Goal: Task Accomplishment & Management: Complete application form

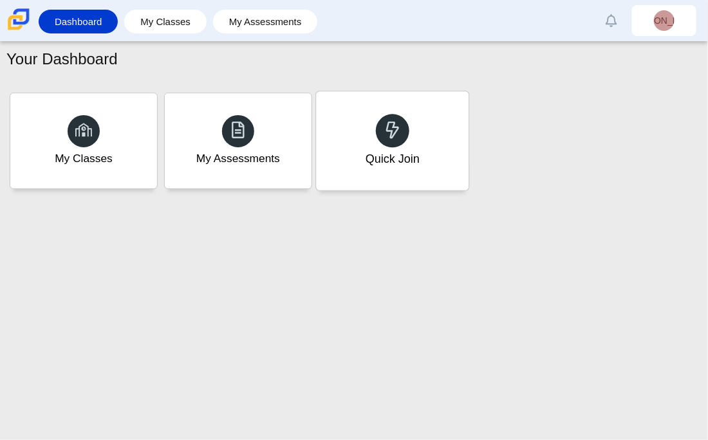
click at [388, 132] on icon at bounding box center [393, 130] width 18 height 18
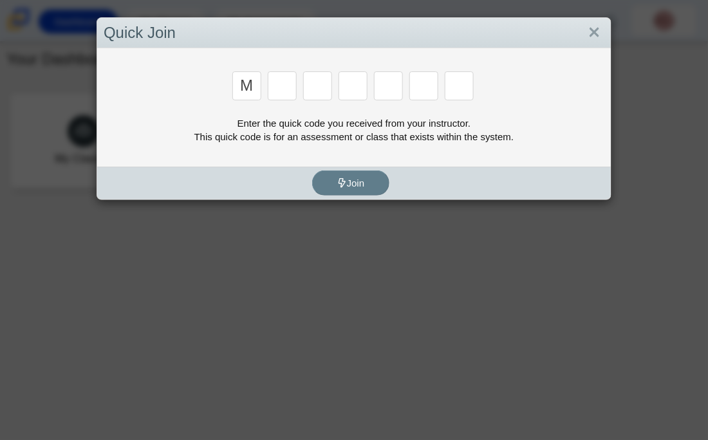
type input "m"
type input "7"
type input "e"
type input "3"
type input "v"
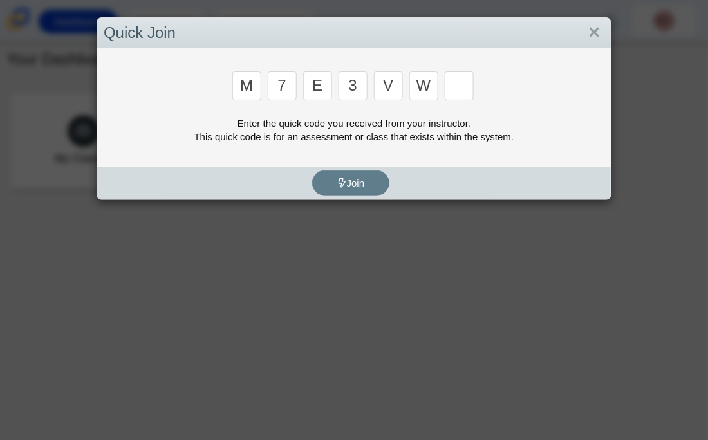
type input "w"
type input "3"
type input "e"
type input "v"
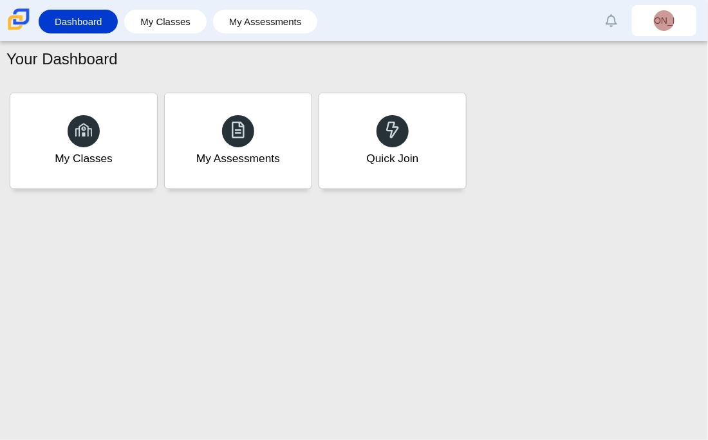
type input "w"
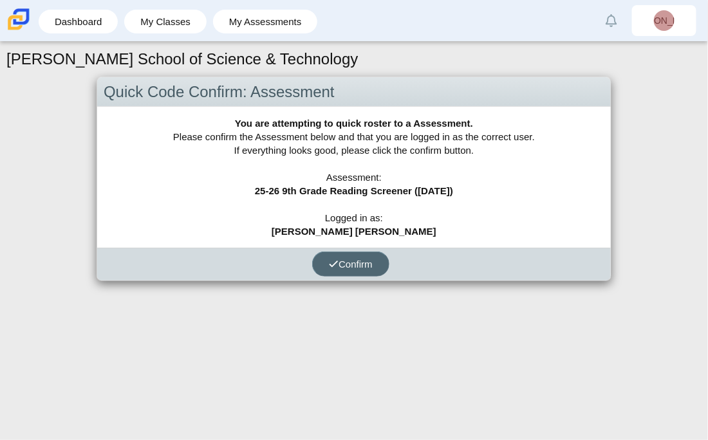
click at [345, 265] on span "Confirm" at bounding box center [351, 264] width 44 height 11
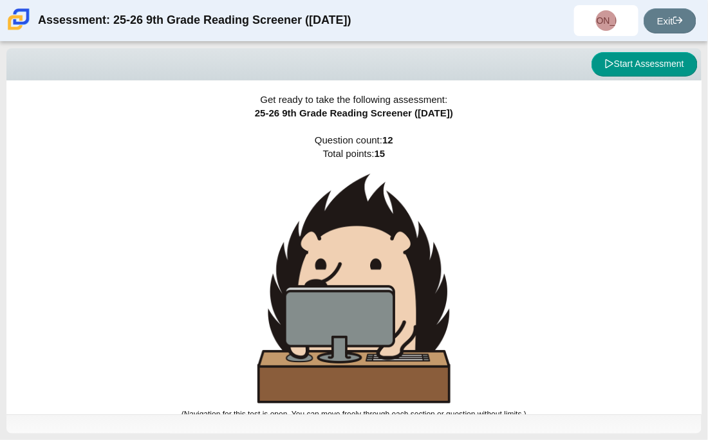
scroll to position [8, 0]
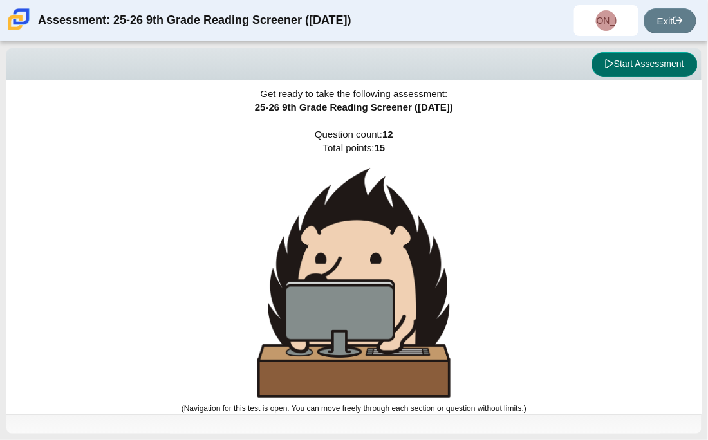
click at [661, 58] on button "Start Assessment" at bounding box center [645, 64] width 106 height 24
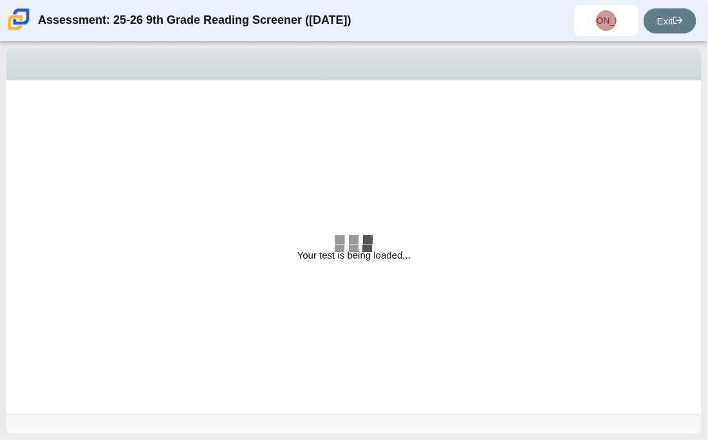
select select "ccc5b315-3c7c-471c-bf90-f22c8299c798"
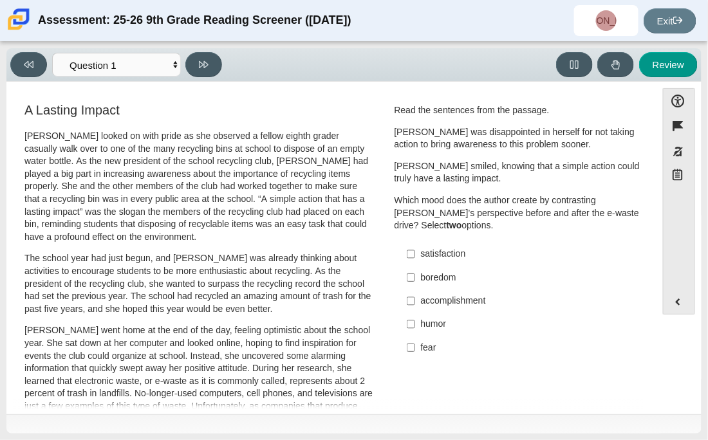
click at [475, 203] on p "Which mood does the author create by contrasting Scarlett’s perspective before …" at bounding box center [518, 213] width 247 height 38
click at [407, 317] on input "humor humor" at bounding box center [411, 324] width 8 height 23
checkbox input "true"
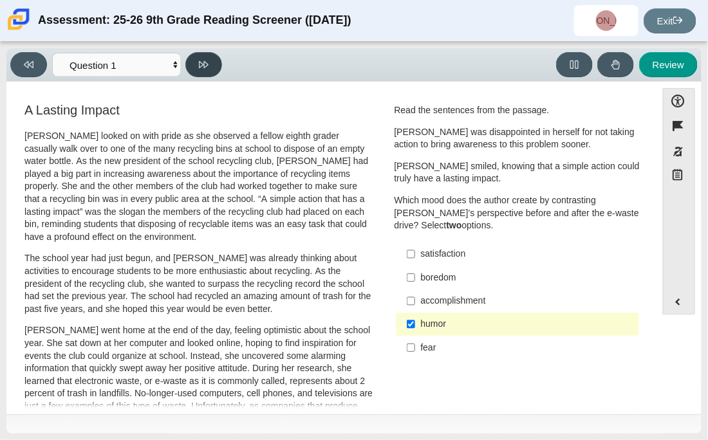
click at [210, 57] on button at bounding box center [203, 64] width 37 height 25
select select "0ff64528-ffd7-428d-b192-babfaadd44e8"
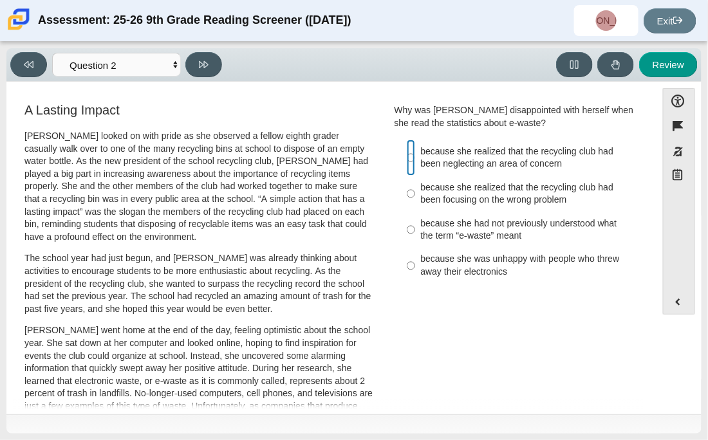
click at [407, 165] on input "because she realized that the recycling club had been neglecting an area of con…" at bounding box center [411, 158] width 8 height 36
radio input "true"
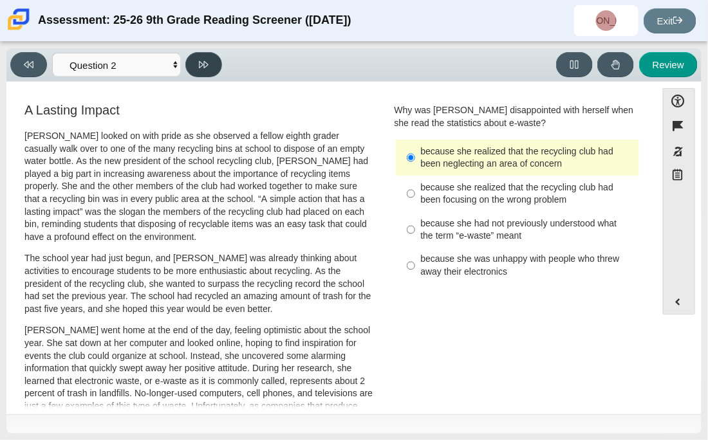
click at [203, 62] on icon at bounding box center [204, 64] width 10 height 7
select select "7ce3d843-6974-4858-901c-1ff39630e843"
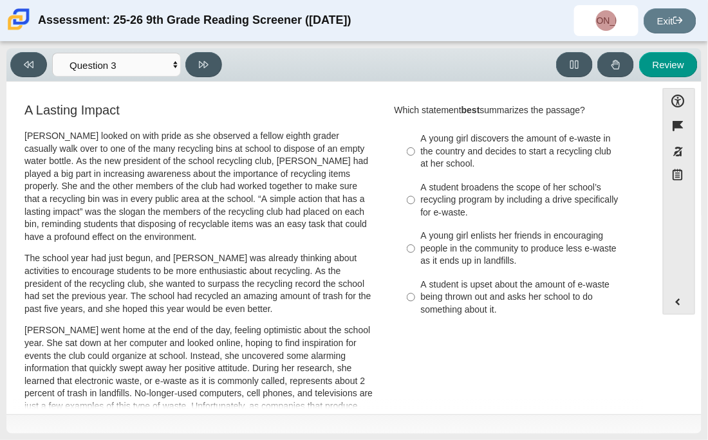
click at [413, 295] on label "A student is upset about the amount of e-waste being thrown out and asks her sc…" at bounding box center [519, 297] width 242 height 49
click at [413, 295] on input "A student is upset about the amount of e-waste being thrown out and asks her sc…" at bounding box center [411, 297] width 8 height 49
radio input "true"
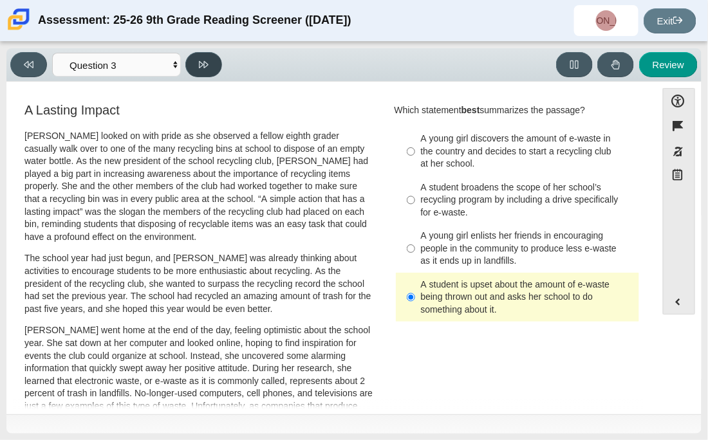
click at [200, 67] on icon at bounding box center [204, 65] width 10 height 10
select select "ca9ea0f1-49c5-4bd1-83b0-472c18652b42"
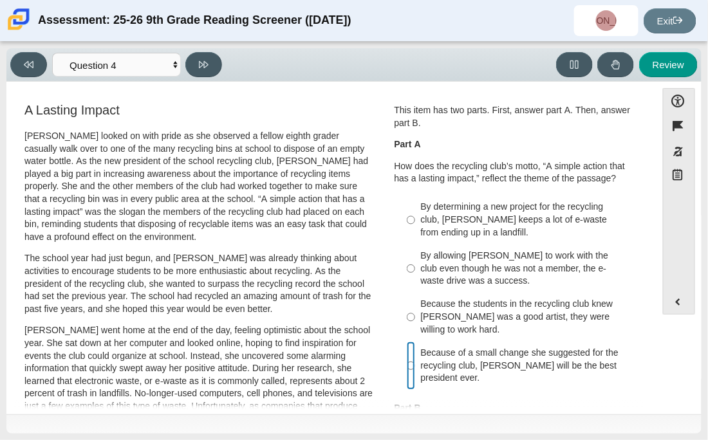
click at [410, 366] on input "Because of a small change she suggested for the recycling club, Scarlett will b…" at bounding box center [411, 366] width 8 height 49
radio input "true"
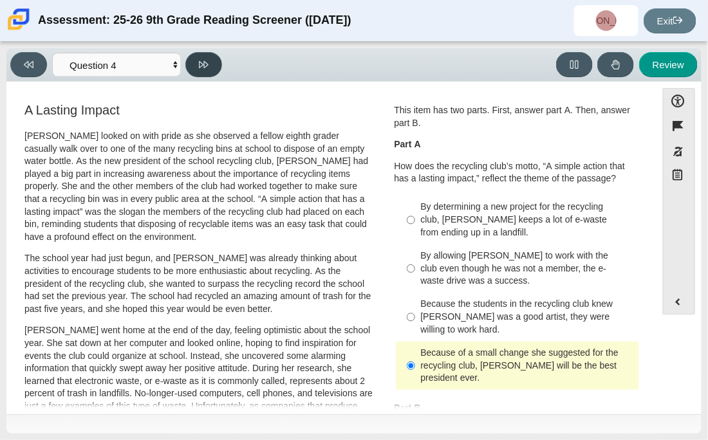
click at [195, 76] on button at bounding box center [203, 64] width 37 height 25
select select "e41f1a79-e29f-4095-8030-a53364015bed"
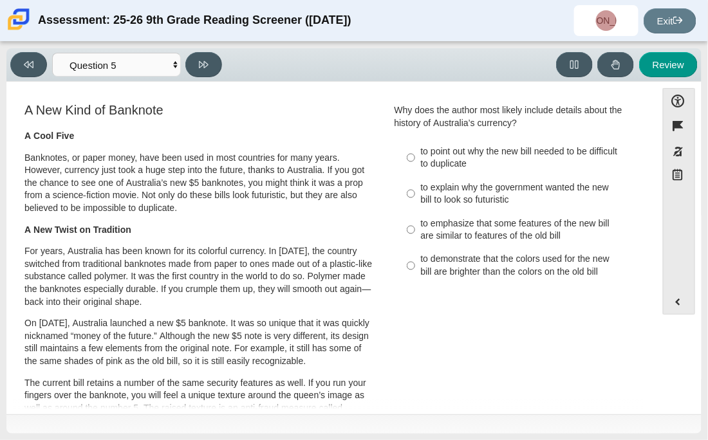
click at [421, 224] on div "to emphasize that some features of the new bill are similar to features of the …" at bounding box center [527, 230] width 213 height 25
click at [415, 224] on input "to emphasize that some features of the new bill are similar to features of the …" at bounding box center [411, 230] width 8 height 36
radio input "true"
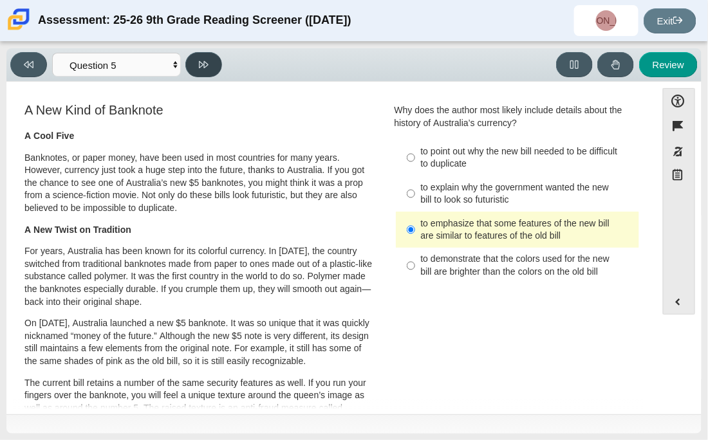
click at [202, 60] on icon at bounding box center [204, 65] width 10 height 10
select select "69146e31-7b3d-4a3e-9ce6-f30c24342ae0"
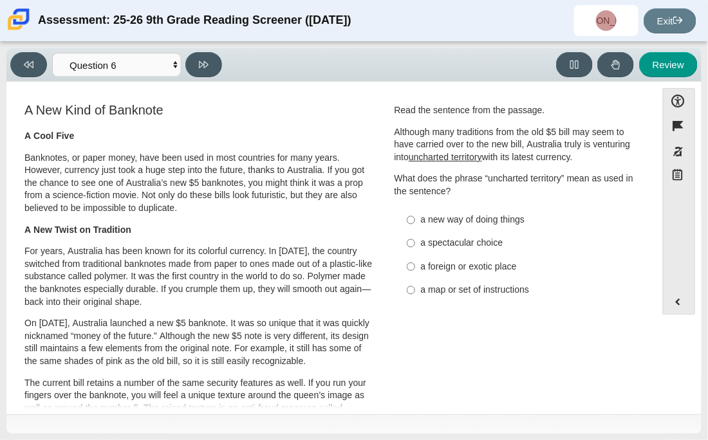
click at [411, 268] on label "a foreign or exotic place a foreign or exotic place" at bounding box center [519, 266] width 242 height 23
click at [411, 268] on input "a foreign or exotic place a foreign or exotic place" at bounding box center [411, 266] width 8 height 23
radio input "true"
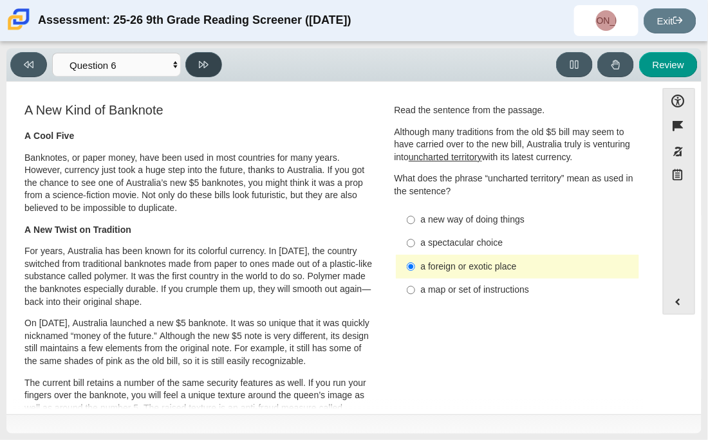
click at [207, 74] on button at bounding box center [203, 64] width 37 height 25
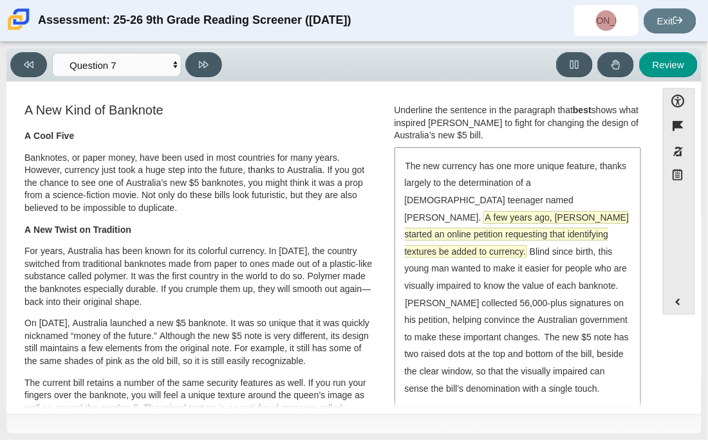
click at [487, 236] on span "A few years ago, McLeod started an online petition requesting that identifying …" at bounding box center [517, 235] width 225 height 46
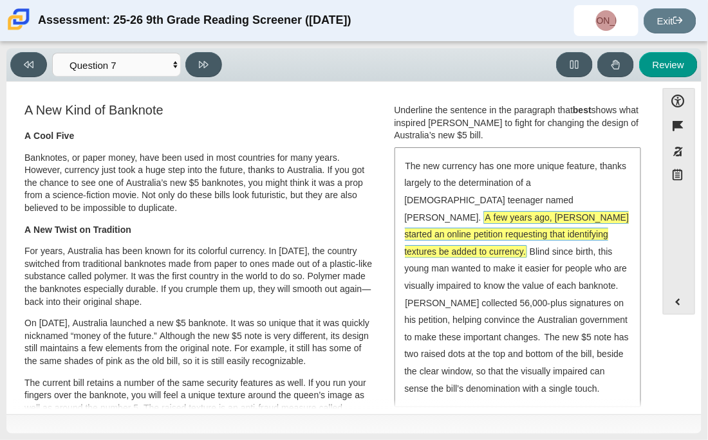
click at [525, 215] on span "A few years ago, McLeod started an online petition requesting that identifying …" at bounding box center [517, 235] width 225 height 46
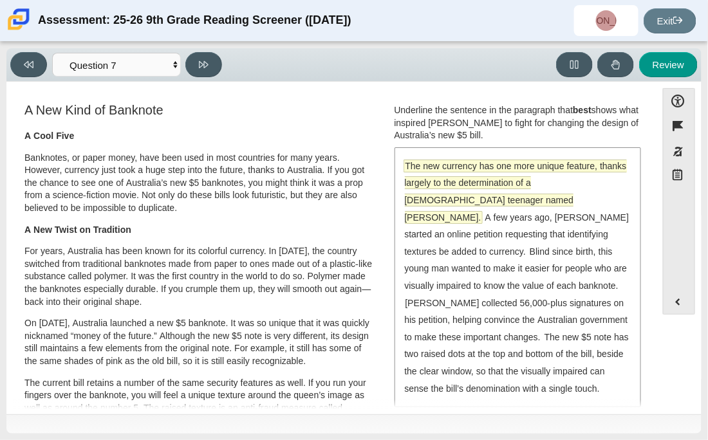
click at [498, 185] on span "The new currency has one more unique feature, thanks largely to the determinati…" at bounding box center [516, 191] width 222 height 63
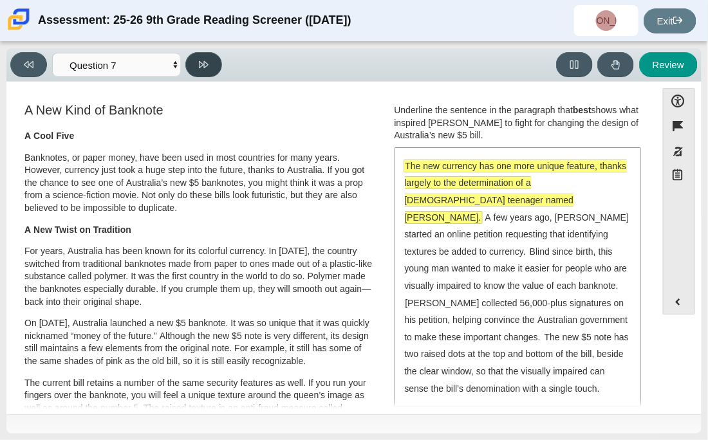
click at [200, 68] on icon at bounding box center [204, 65] width 10 height 10
select select "ea8338c2-a6a3-418e-a305-2b963b54a290"
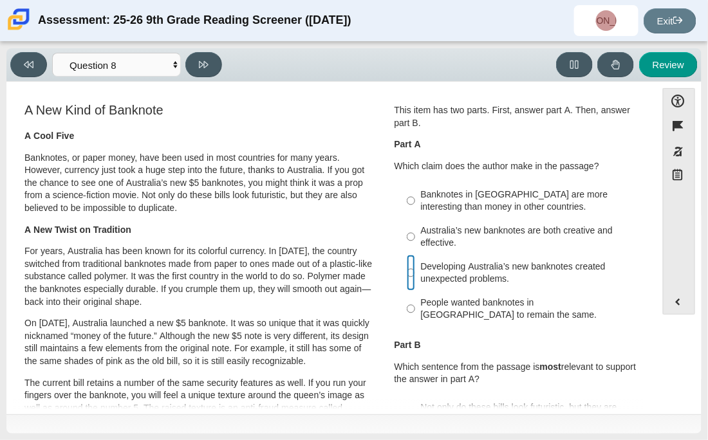
click at [407, 271] on input "Developing Australia’s new banknotes created unexpected problems. Developing Au…" at bounding box center [411, 273] width 8 height 36
radio input "true"
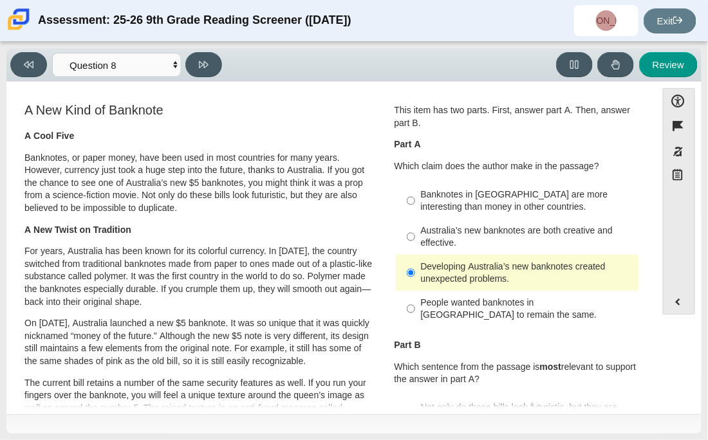
click at [279, 59] on div "Review" at bounding box center [462, 64] width 471 height 25
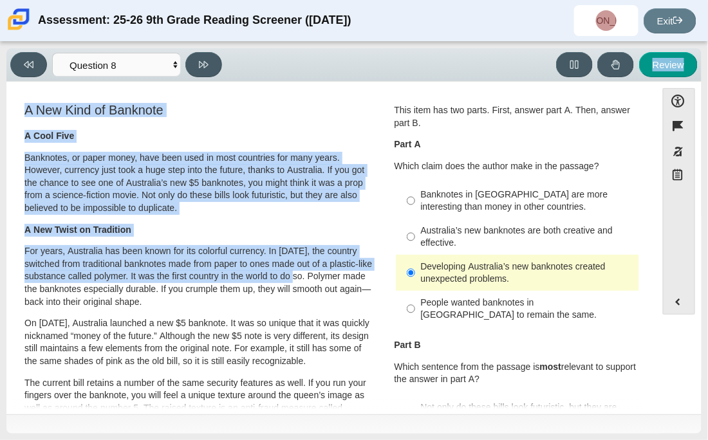
drag, startPoint x: 279, startPoint y: 59, endPoint x: 317, endPoint y: 271, distance: 215.9
click at [317, 271] on div "Viewing Question 8 of 12 in Pacing Mode Questions Question 1 Question 2 Questio…" at bounding box center [353, 241] width 695 height 386
click at [317, 271] on p "For years, Australia has been known for its colorful currency. In 1988, the cou…" at bounding box center [198, 276] width 349 height 63
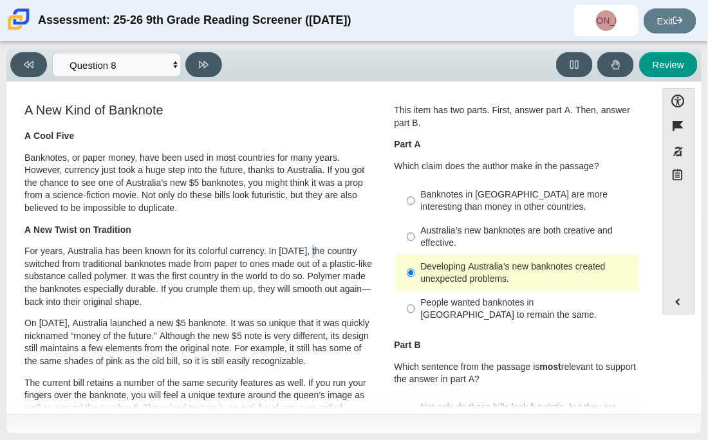
click at [314, 256] on p "For years, Australia has been known for its colorful currency. In 1988, the cou…" at bounding box center [198, 276] width 349 height 63
click at [203, 68] on icon at bounding box center [204, 65] width 10 height 10
select select "89f058d6-b15c-4ef5-a4b3-fdaffb8868b6"
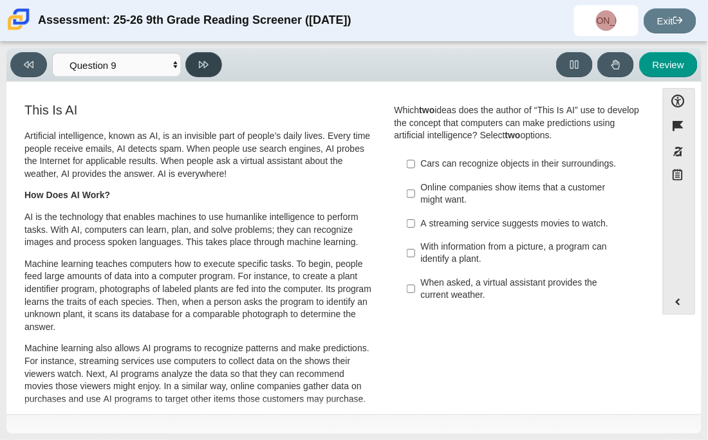
scroll to position [25, 0]
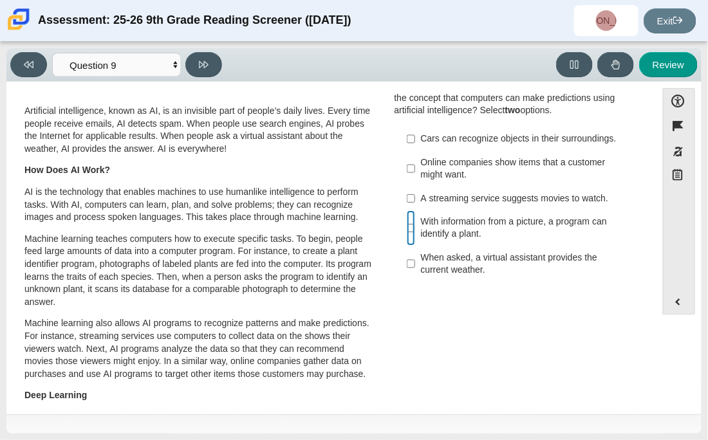
click at [407, 235] on input "With information from a picture, a program can identify a plant. With informati…" at bounding box center [411, 229] width 8 height 36
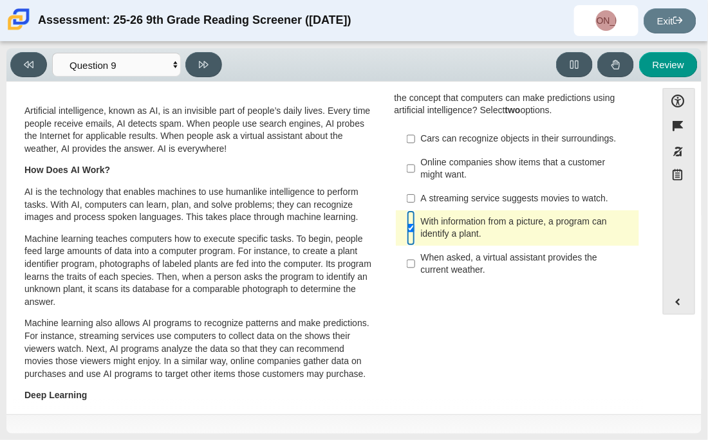
click at [407, 235] on input "With information from a picture, a program can identify a plant. With informati…" at bounding box center [411, 229] width 8 height 36
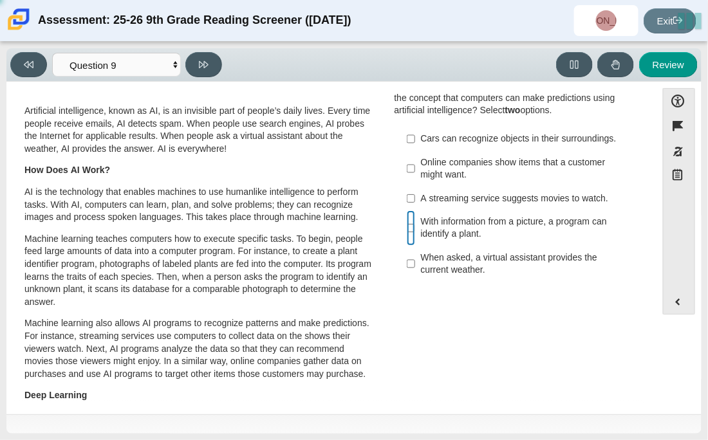
click at [407, 235] on input "With information from a picture, a program can identify a plant. With informati…" at bounding box center [411, 229] width 8 height 36
checkbox input "true"
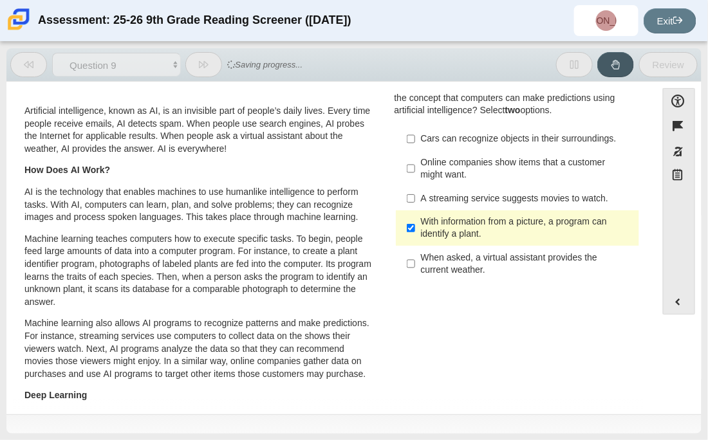
click at [250, 97] on div "This Is AI Artificial intelligence, known as AI, is an invisible part of people…" at bounding box center [198, 382] width 349 height 609
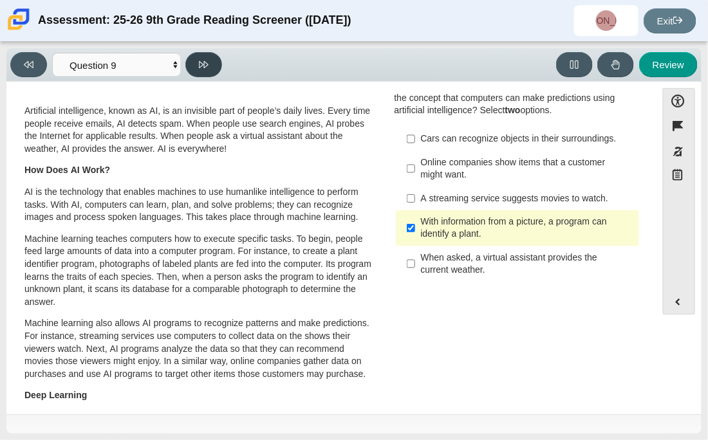
click at [214, 74] on button at bounding box center [203, 64] width 37 height 25
select select "cdf3c14e-a918-44d1-9b63-3db0fa81641e"
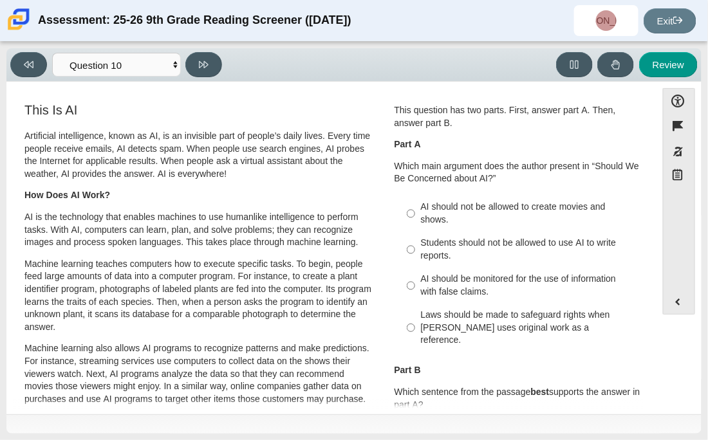
click at [400, 322] on label "Laws should be made to safeguard rights when AI uses original work as a referen…" at bounding box center [519, 328] width 242 height 49
click at [407, 322] on input "Laws should be made to safeguard rights when AI uses original work as a referen…" at bounding box center [411, 328] width 8 height 49
radio input "true"
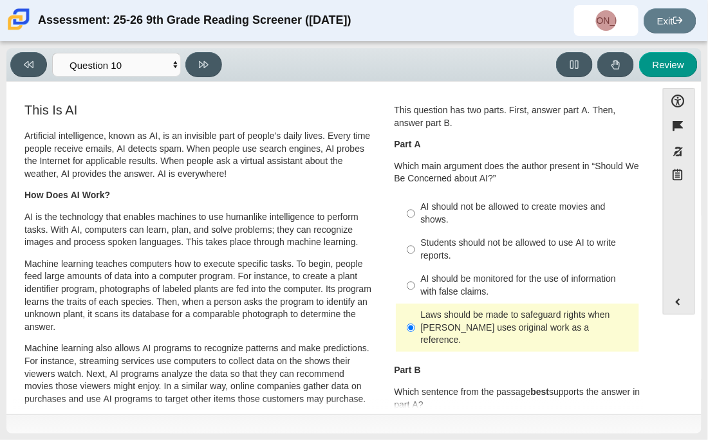
click at [230, 73] on div "Review" at bounding box center [462, 64] width 471 height 25
click at [202, 62] on icon at bounding box center [204, 64] width 10 height 7
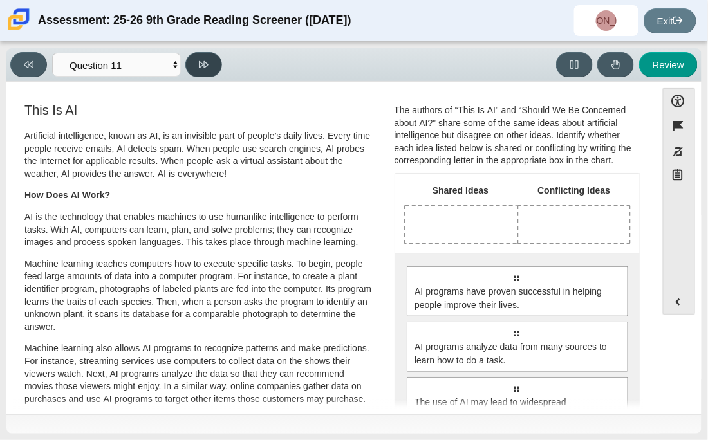
click at [202, 62] on icon at bounding box center [204, 64] width 10 height 7
select select "c3effed4-44ce-4a19-bd96-1787f34e9b4c"
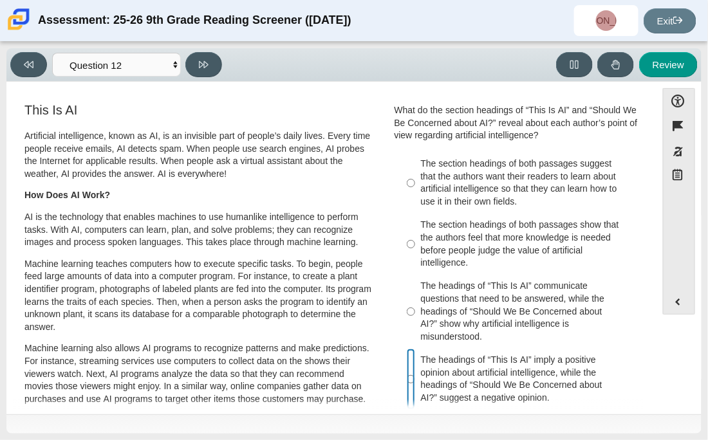
click at [407, 371] on input "The headings of “This Is AI” imply a positive opinion about artificial intellig…" at bounding box center [411, 379] width 8 height 61
radio input "true"
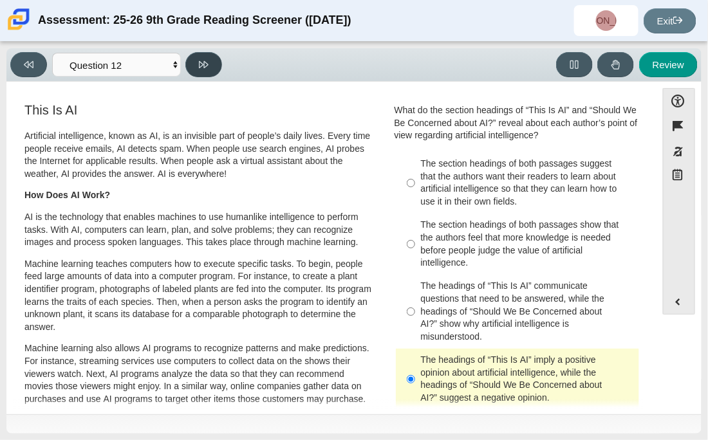
click at [205, 63] on icon at bounding box center [204, 65] width 10 height 10
select select "review"
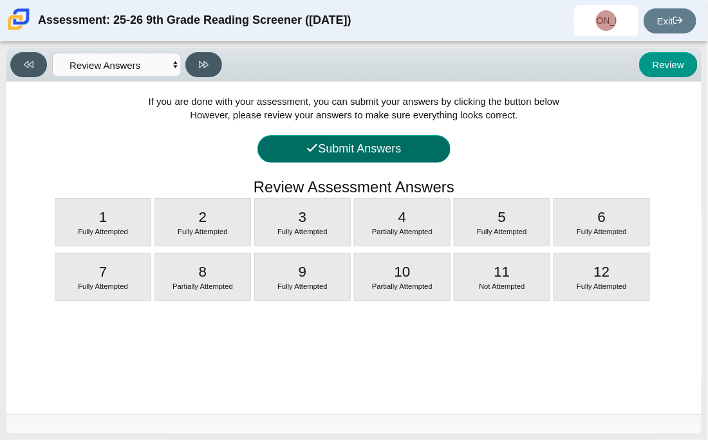
click at [393, 139] on button "Submit Answers" at bounding box center [354, 149] width 193 height 28
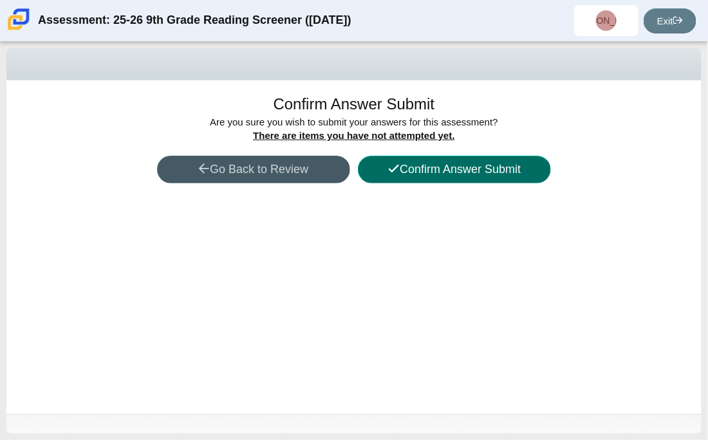
click at [462, 175] on button "Confirm Answer Submit" at bounding box center [454, 170] width 193 height 28
